Goal: Transaction & Acquisition: Purchase product/service

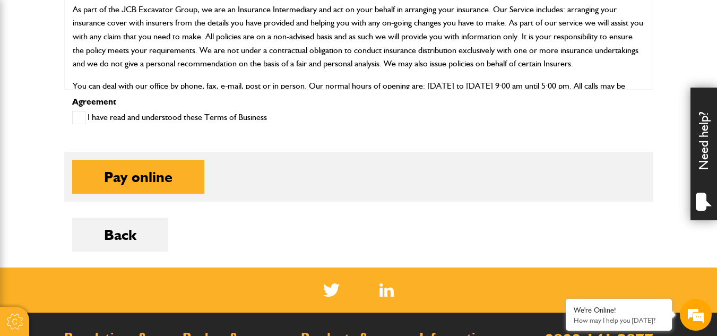
click at [80, 121] on span at bounding box center [78, 117] width 13 height 13
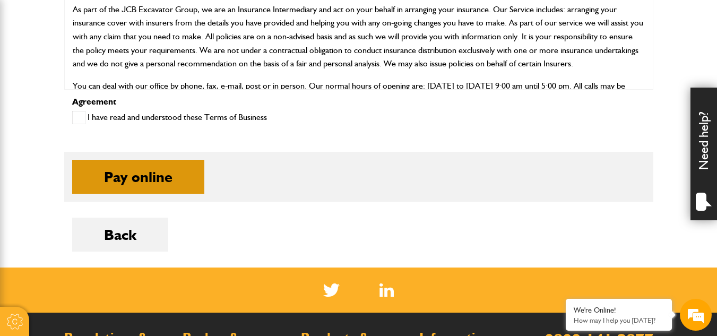
click at [104, 174] on button "Pay online" at bounding box center [138, 177] width 132 height 34
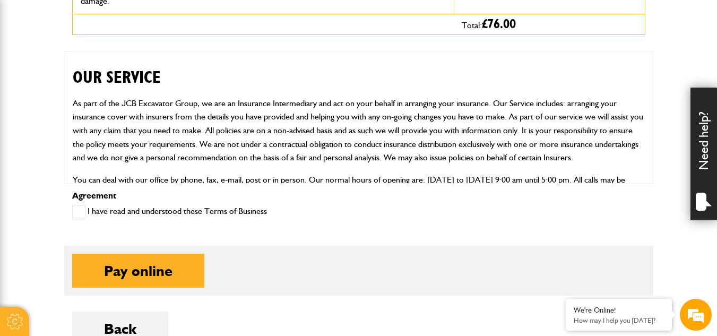
scroll to position [530, 0]
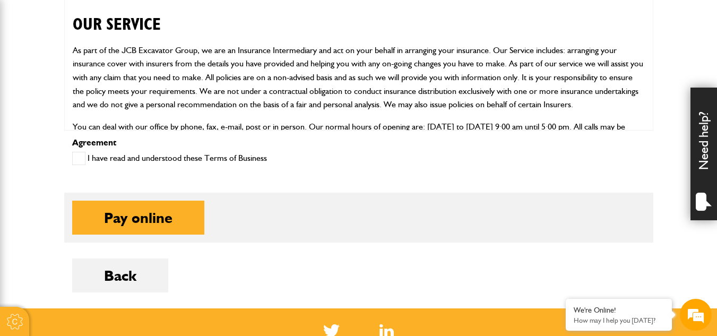
drag, startPoint x: 128, startPoint y: 217, endPoint x: 154, endPoint y: 183, distance: 42.5
click at [154, 183] on form "Short term plant and equipment cover Premium: £56.00 includes 12% Insurance Pre…" at bounding box center [358, 53] width 573 height 510
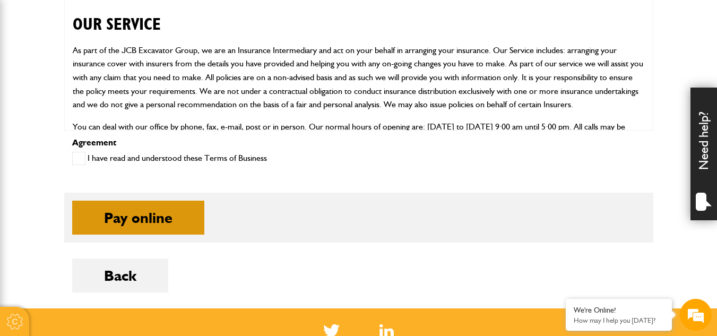
click at [153, 204] on button "Pay online" at bounding box center [138, 218] width 132 height 34
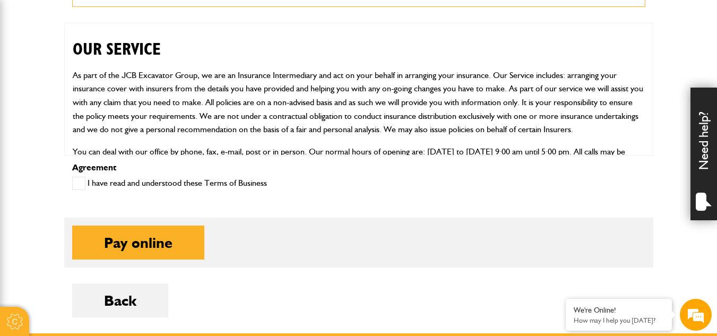
scroll to position [538, 0]
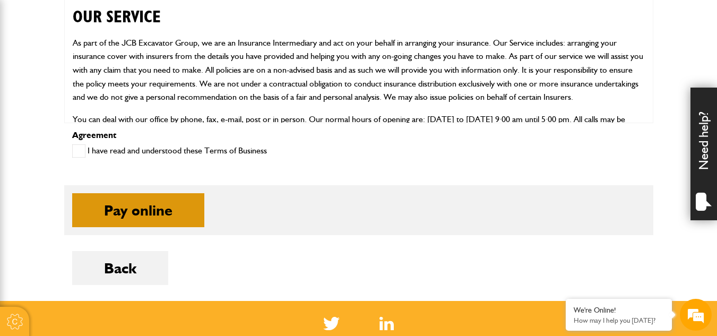
click at [147, 204] on button "Pay online" at bounding box center [138, 210] width 132 height 34
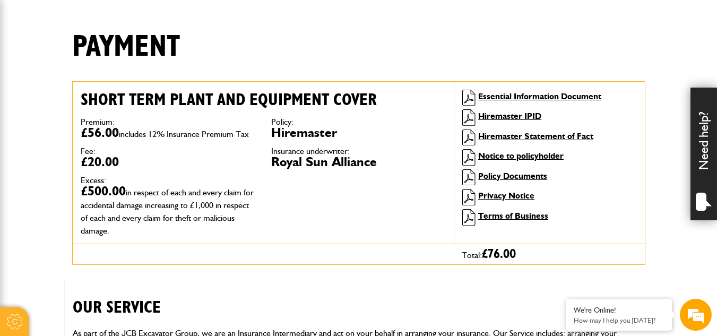
scroll to position [226, 0]
